Goal: Task Accomplishment & Management: Use online tool/utility

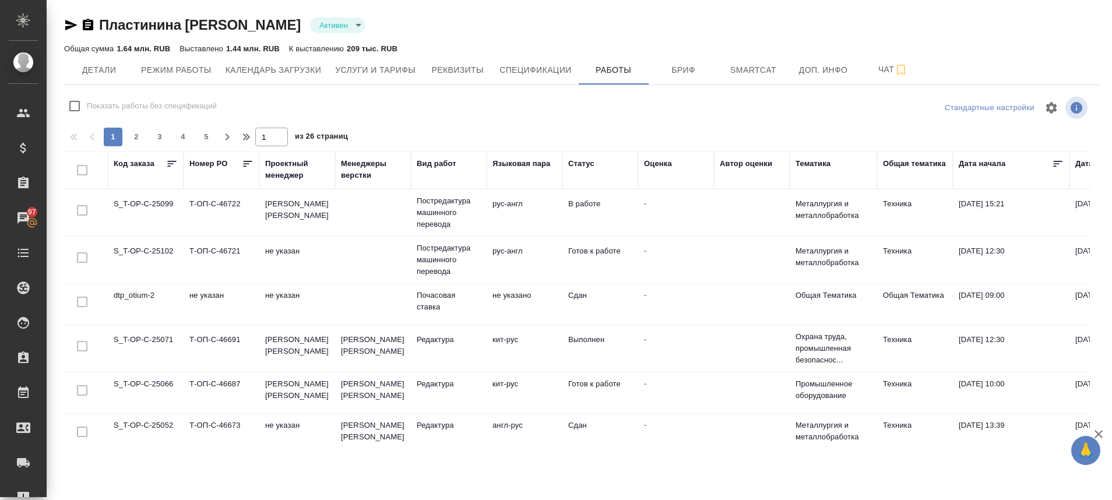
click at [157, 208] on td "S_T-OP-C-25099" at bounding box center [146, 212] width 76 height 41
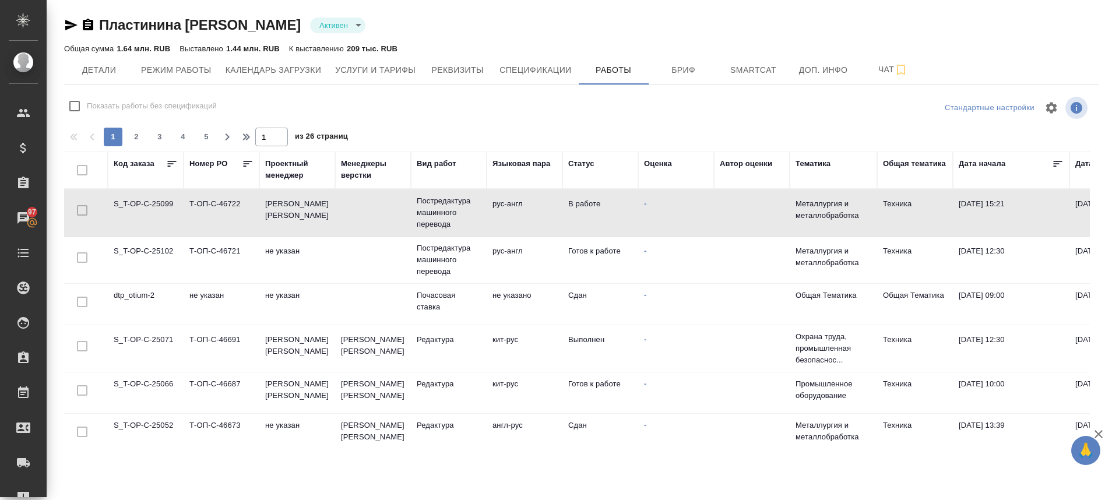
click at [157, 208] on td "S_T-OP-C-25099" at bounding box center [146, 212] width 76 height 41
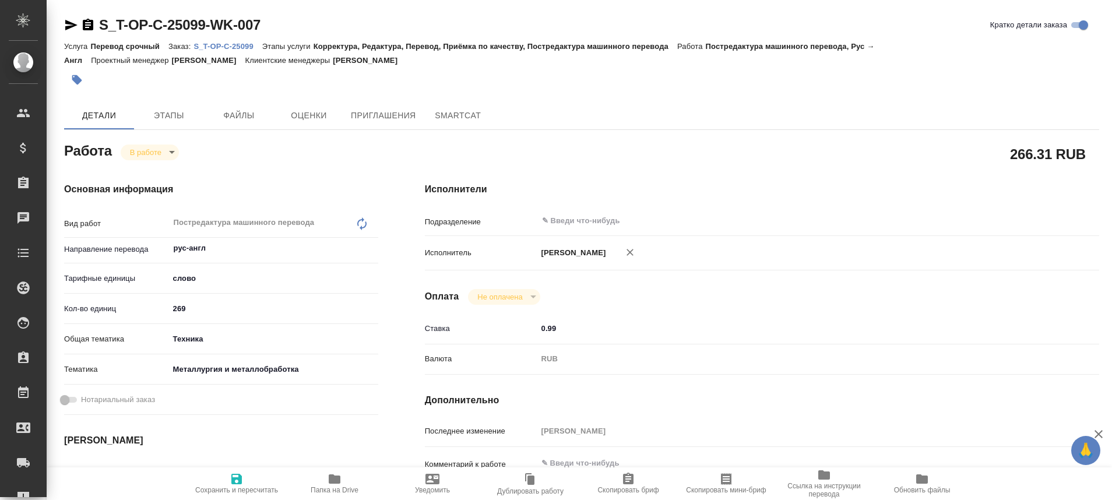
type textarea "x"
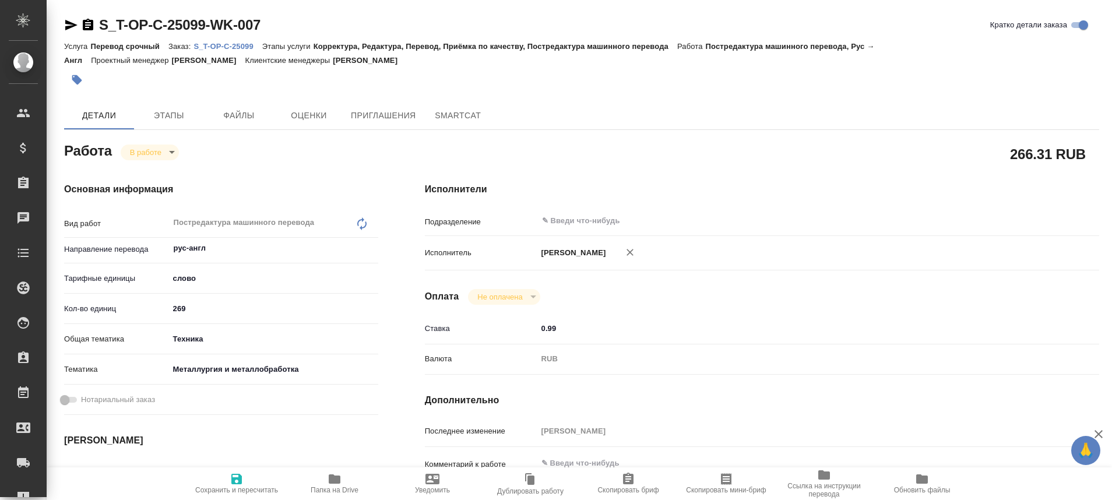
type textarea "x"
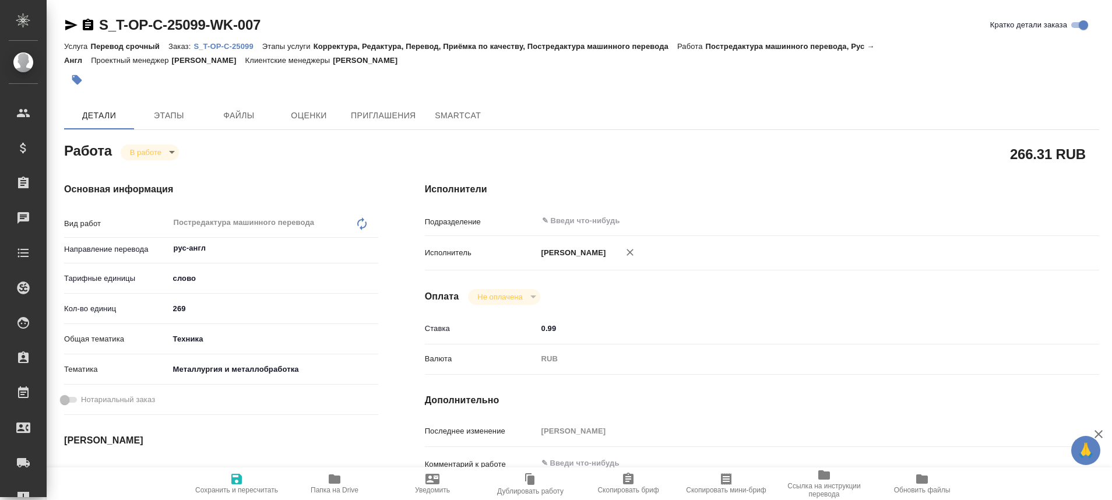
type textarea "x"
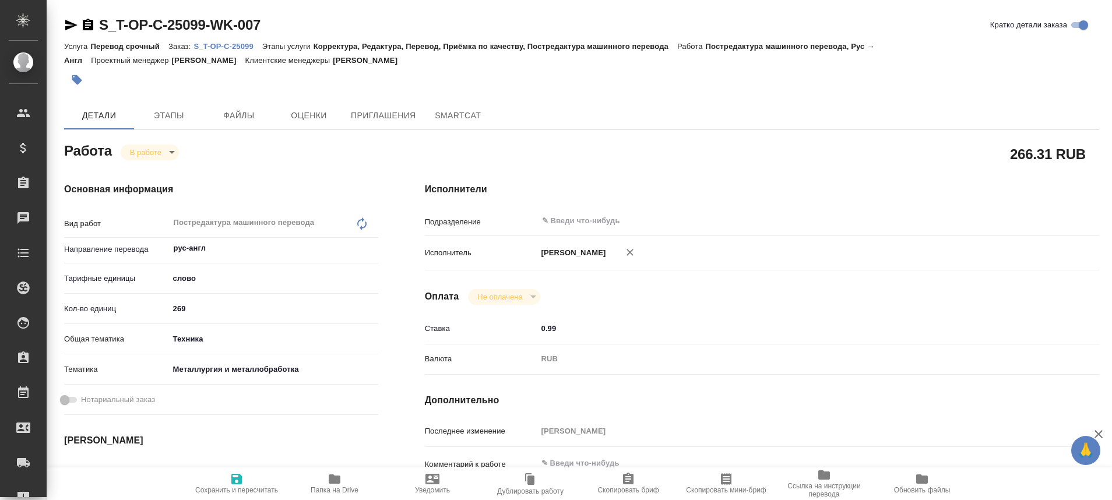
type textarea "x"
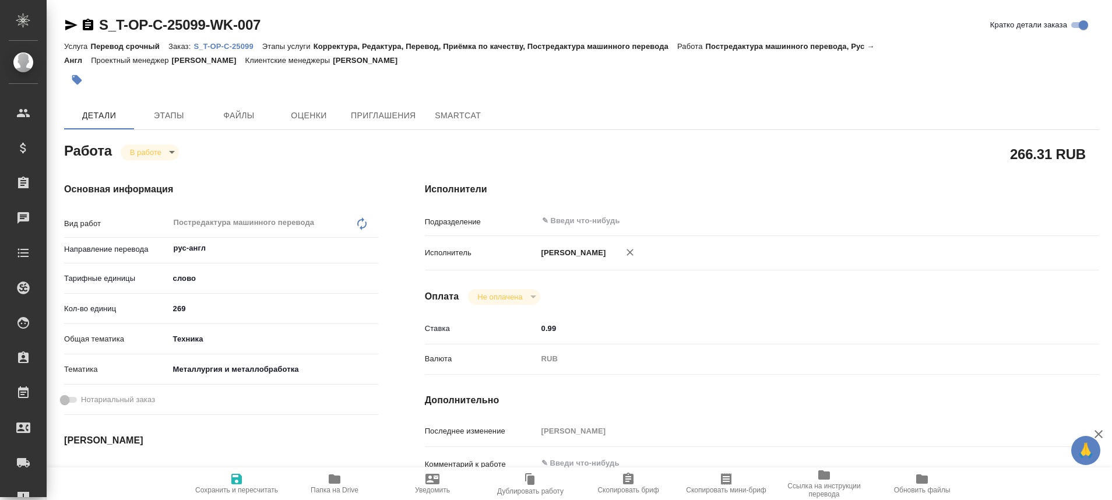
type textarea "x"
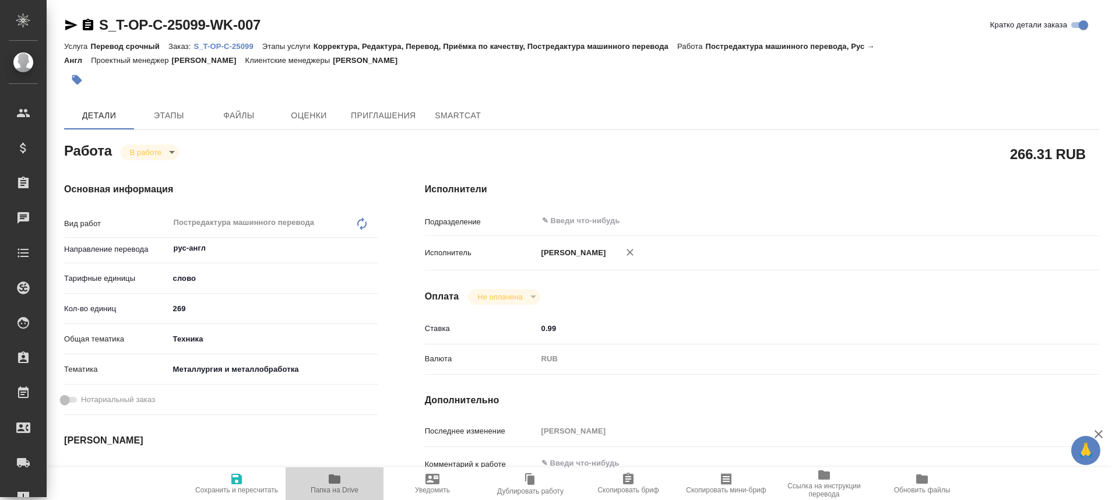
type textarea "x"
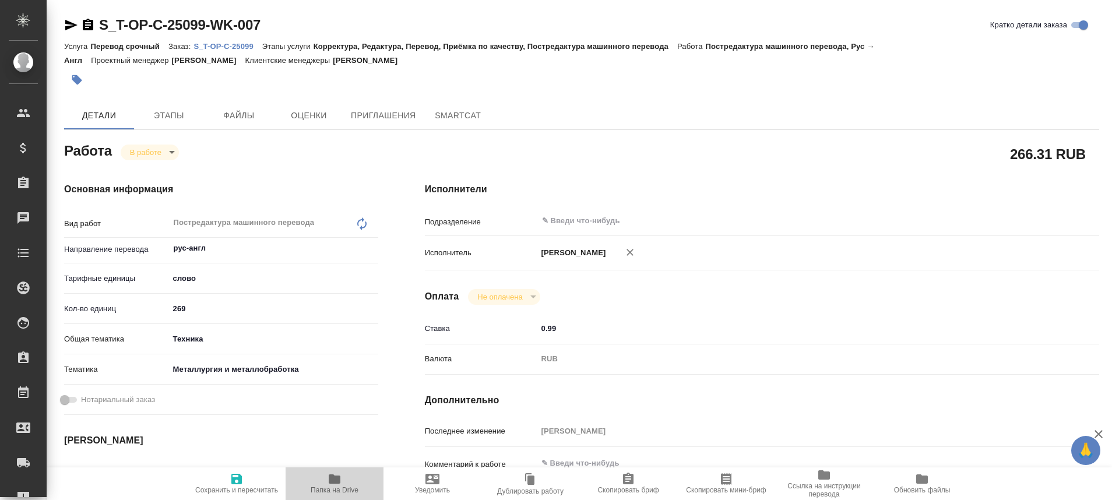
click at [333, 487] on span "Папка на Drive" at bounding box center [335, 490] width 48 height 8
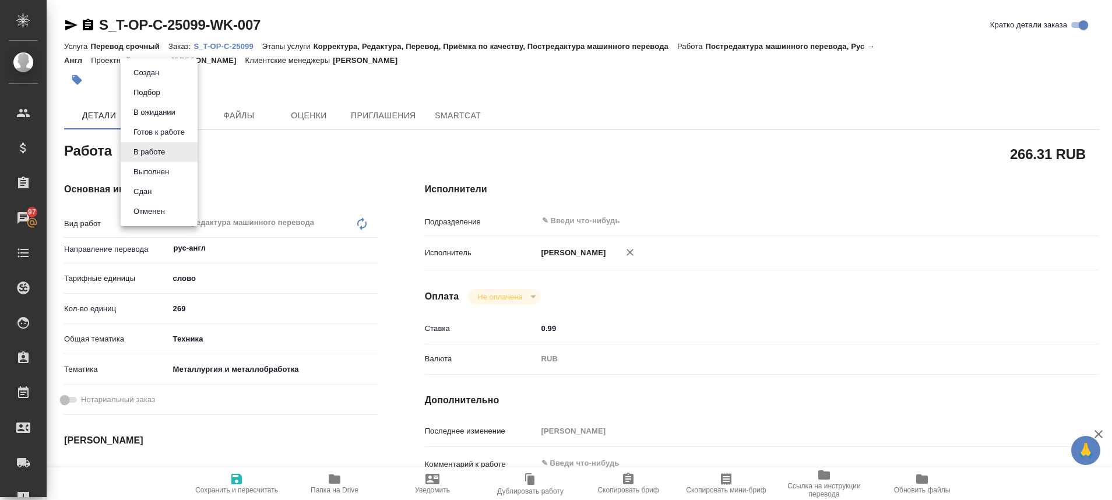
click at [173, 151] on body "🙏 .cls-1 fill:#fff; AWATERA Plastinina Anastasia Клиенты Спецификации Заказы 97…" at bounding box center [556, 250] width 1112 height 500
click at [163, 172] on button "Выполнен" at bounding box center [151, 172] width 43 height 13
type textarea "x"
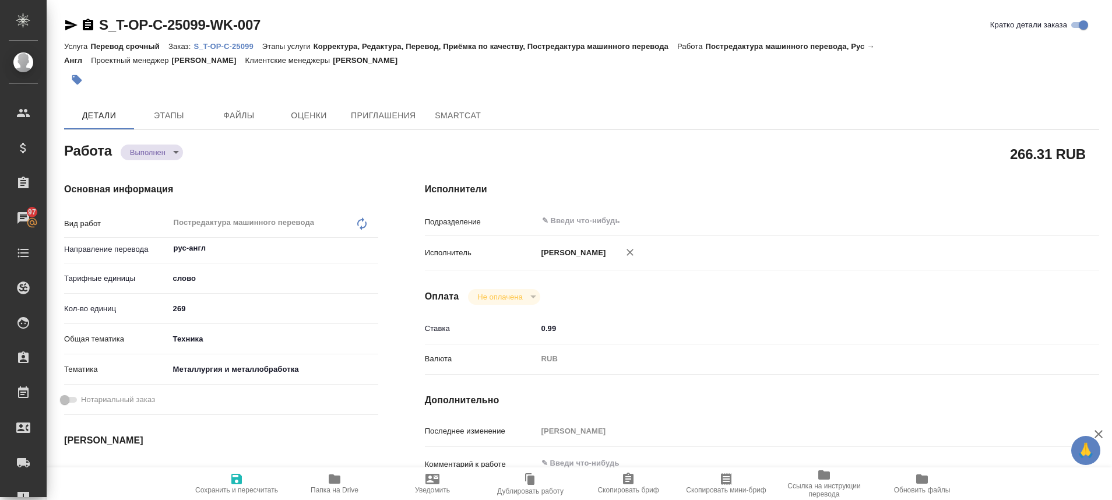
type textarea "x"
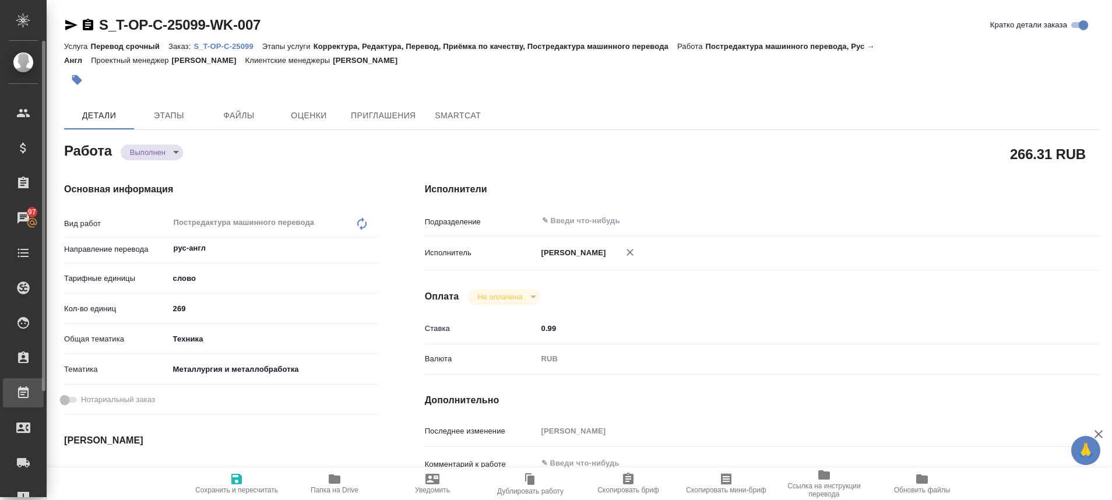
type textarea "x"
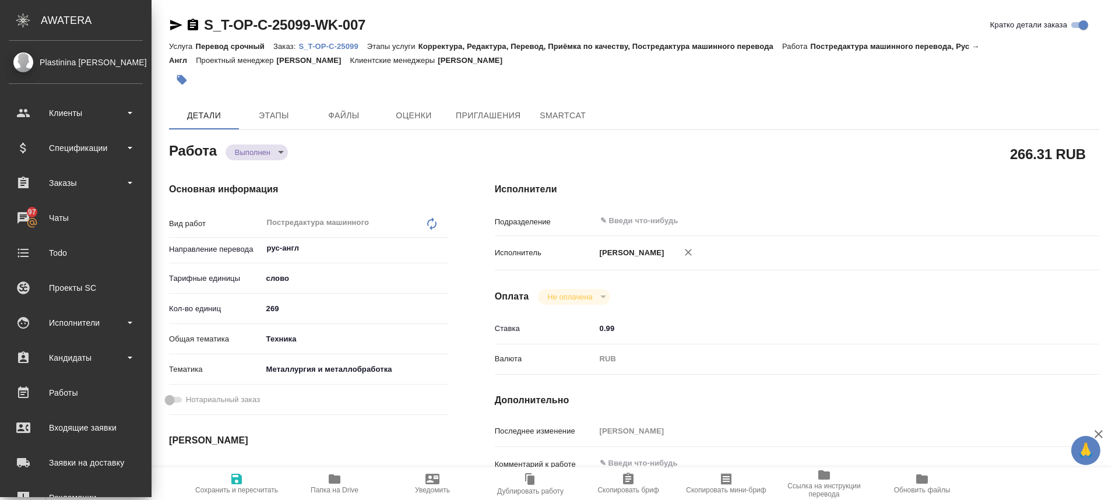
type textarea "x"
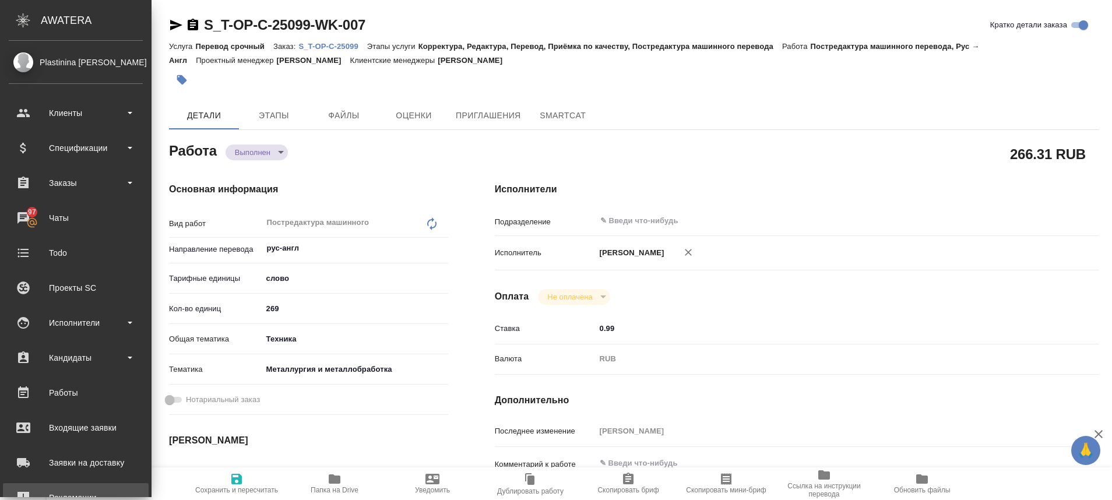
type textarea "x"
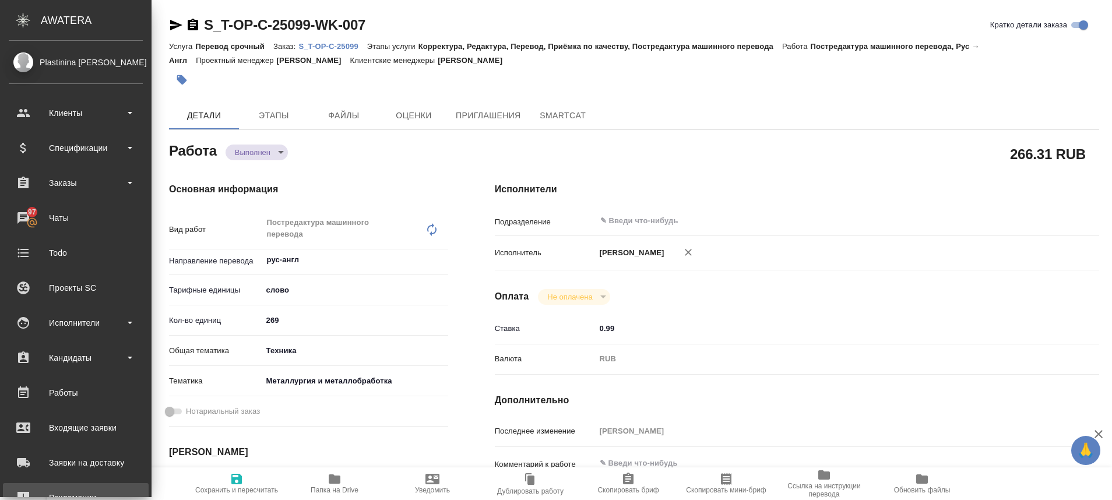
type textarea "x"
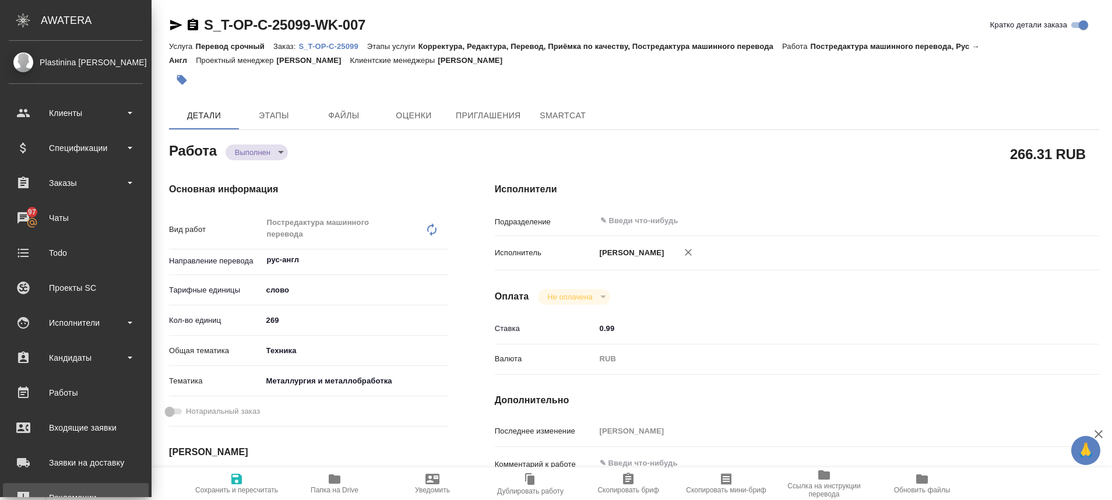
click at [31, 488] on link "Рекламации" at bounding box center [76, 497] width 146 height 29
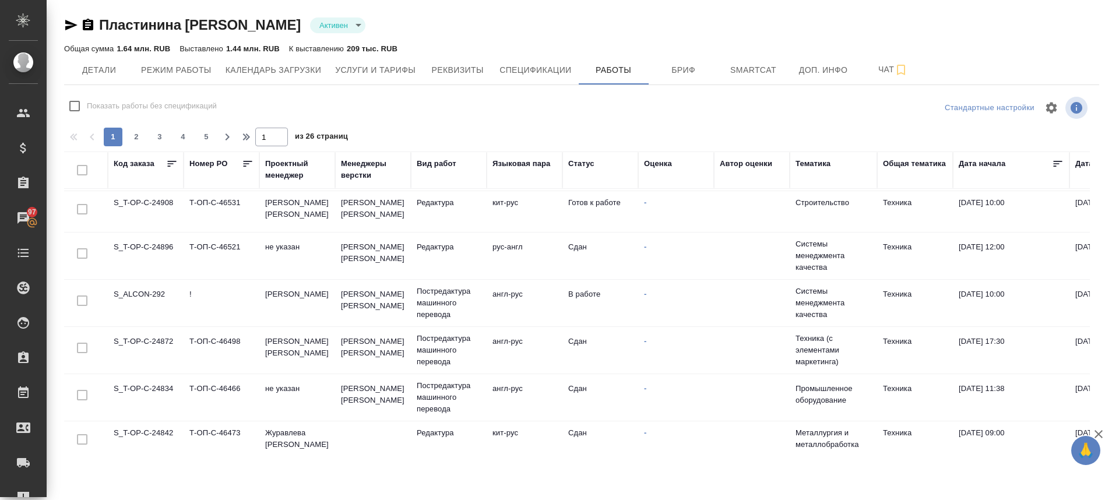
scroll to position [827, 0]
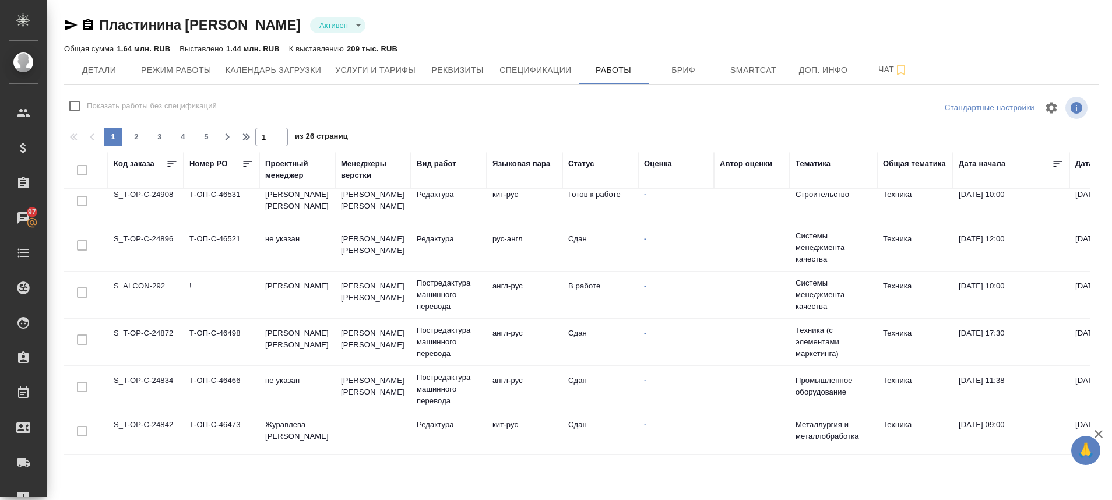
click at [143, 284] on td "S_ALCON-292" at bounding box center [146, 294] width 76 height 41
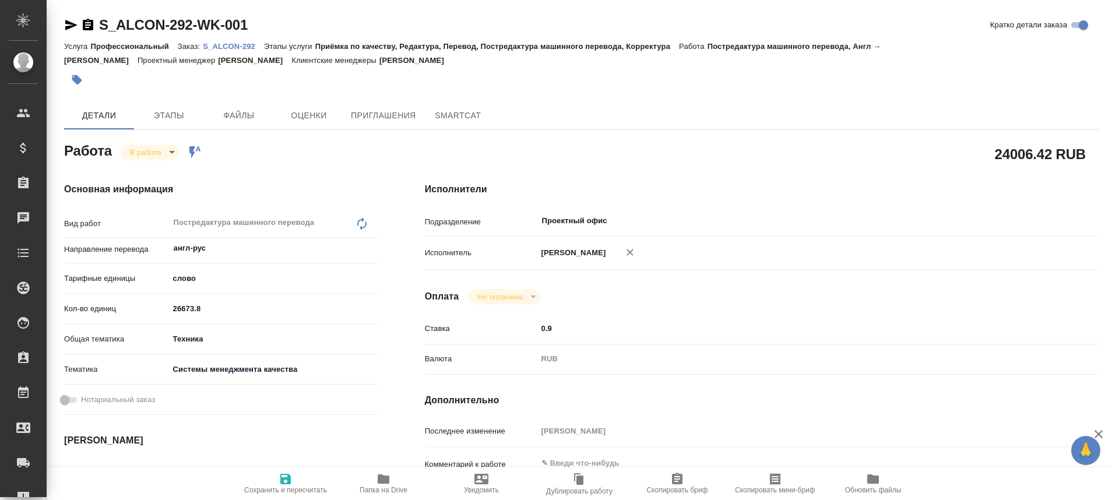
type textarea "x"
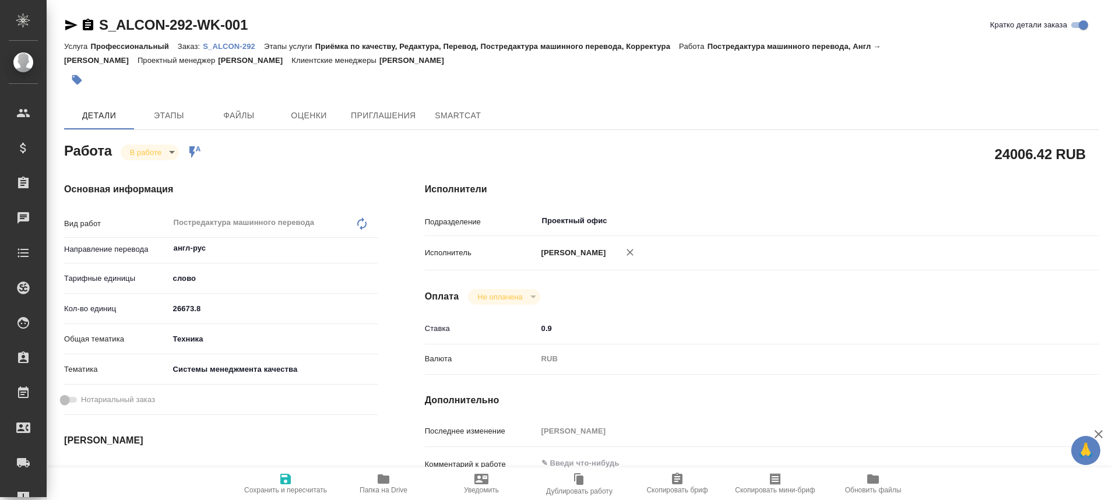
type textarea "x"
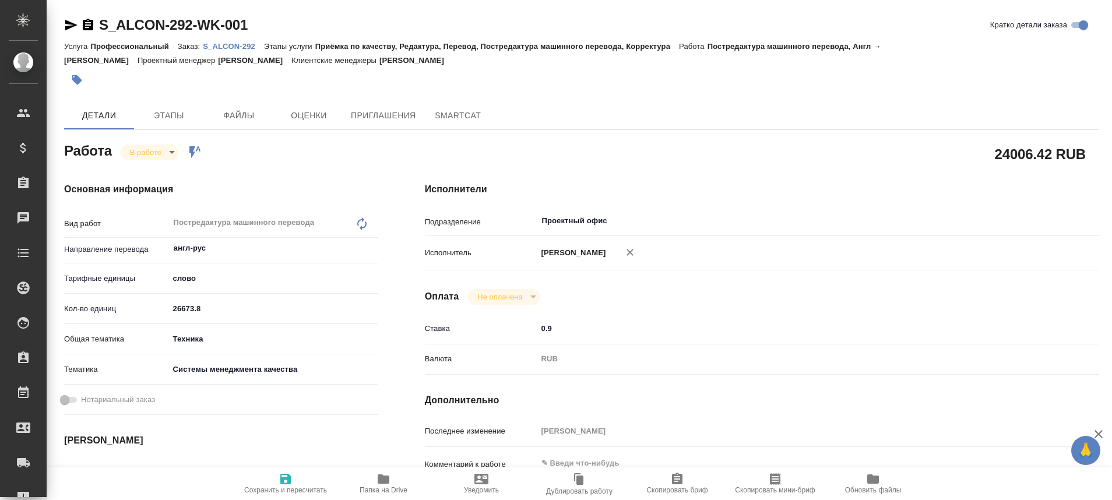
type textarea "x"
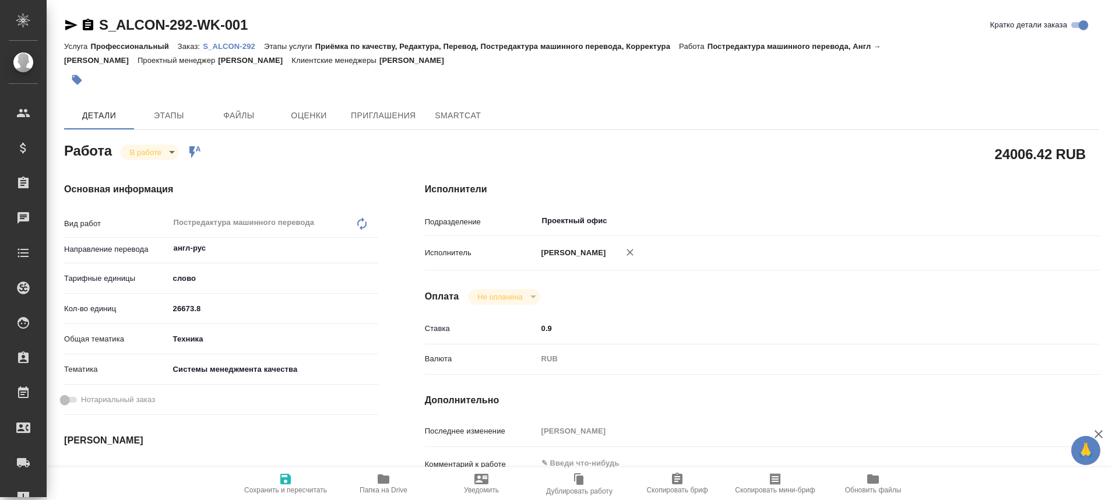
type textarea "x"
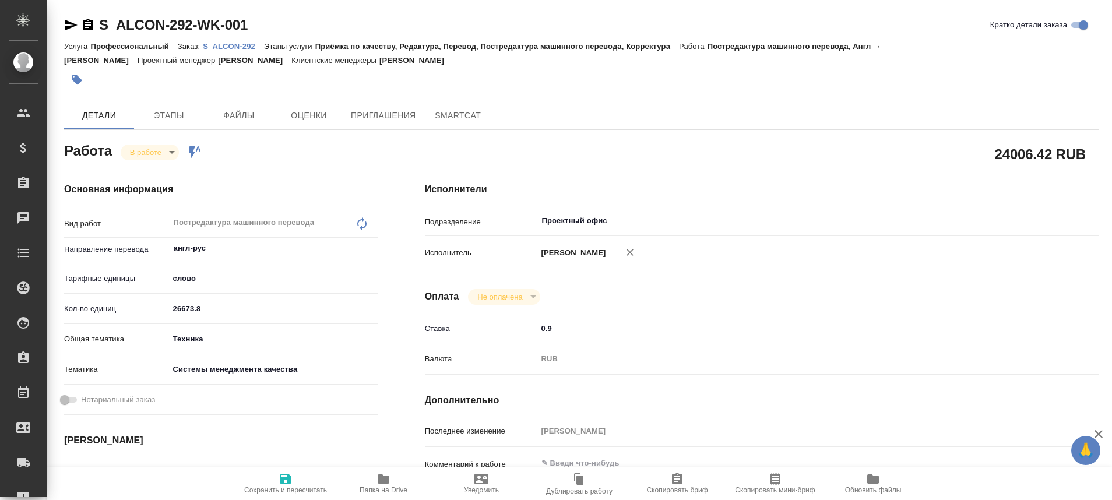
type textarea "x"
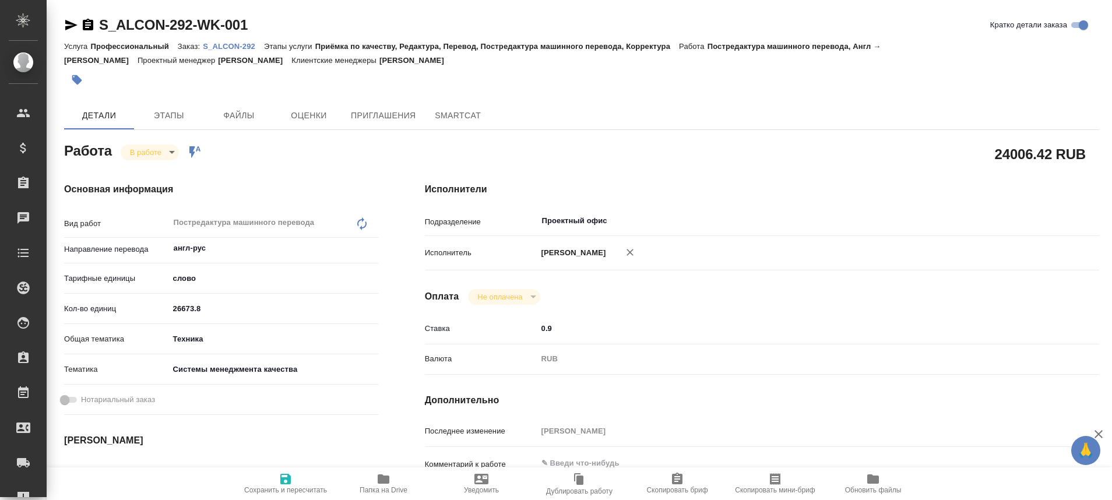
type textarea "x"
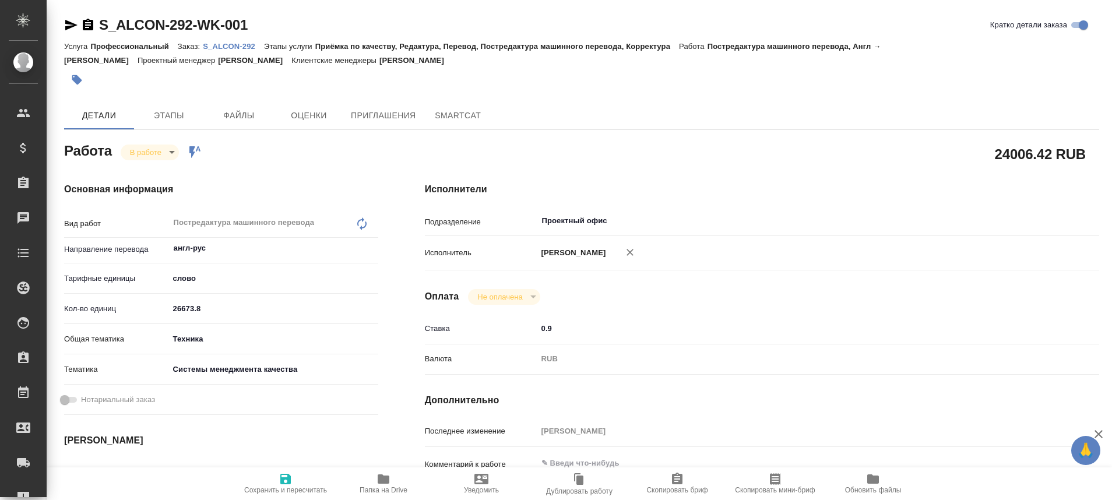
type textarea "x"
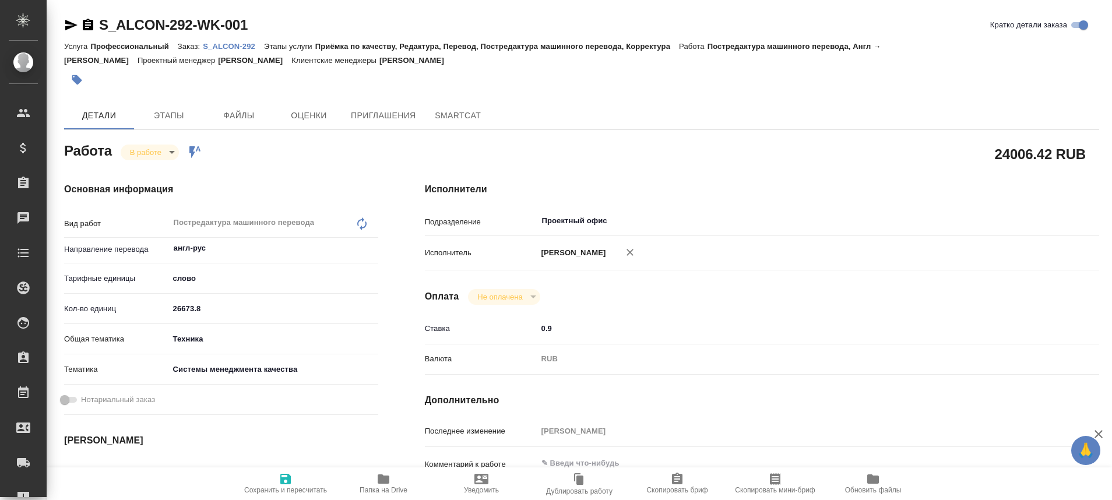
type textarea "x"
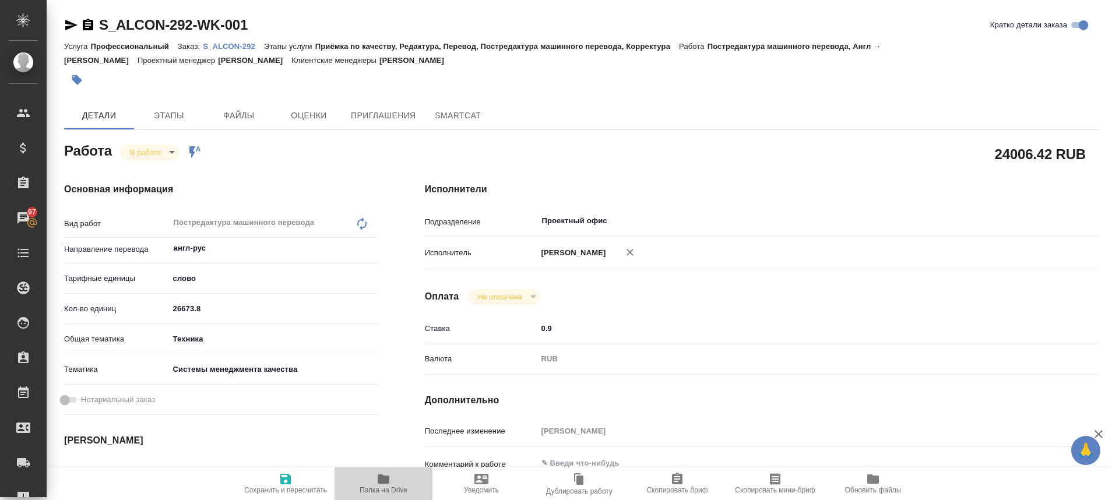
click at [376, 484] on icon "button" at bounding box center [383, 479] width 14 height 14
click at [386, 484] on icon "button" at bounding box center [384, 478] width 12 height 9
